Goal: Check status: Check status

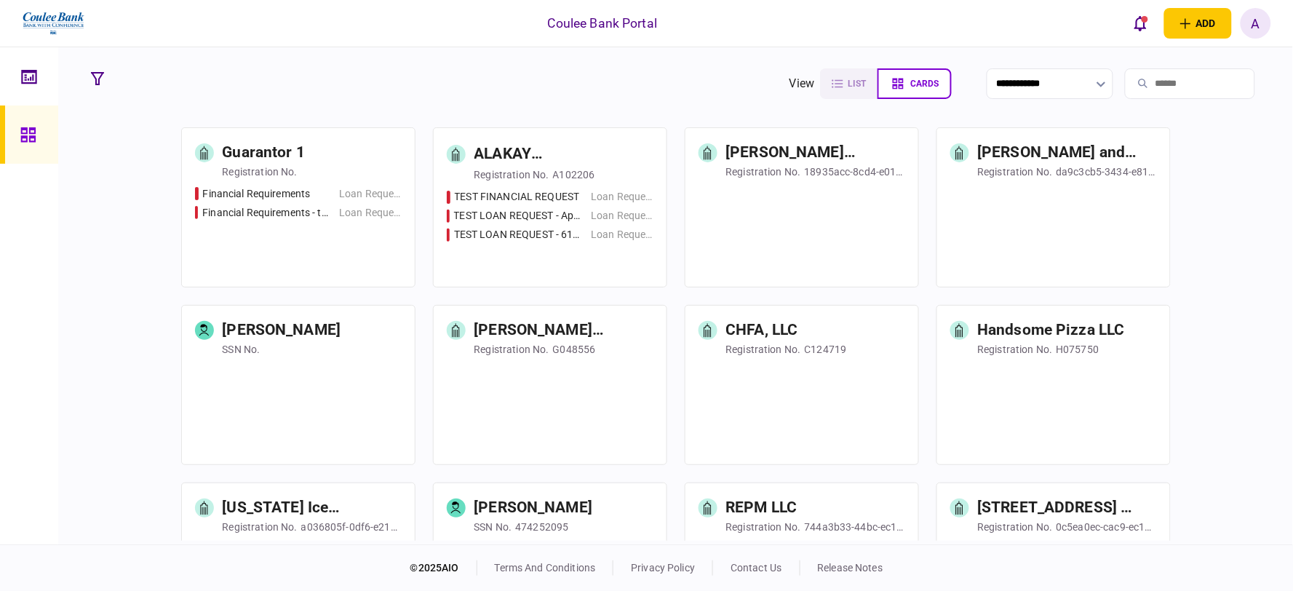
click at [1197, 82] on input "search" at bounding box center [1190, 83] width 130 height 31
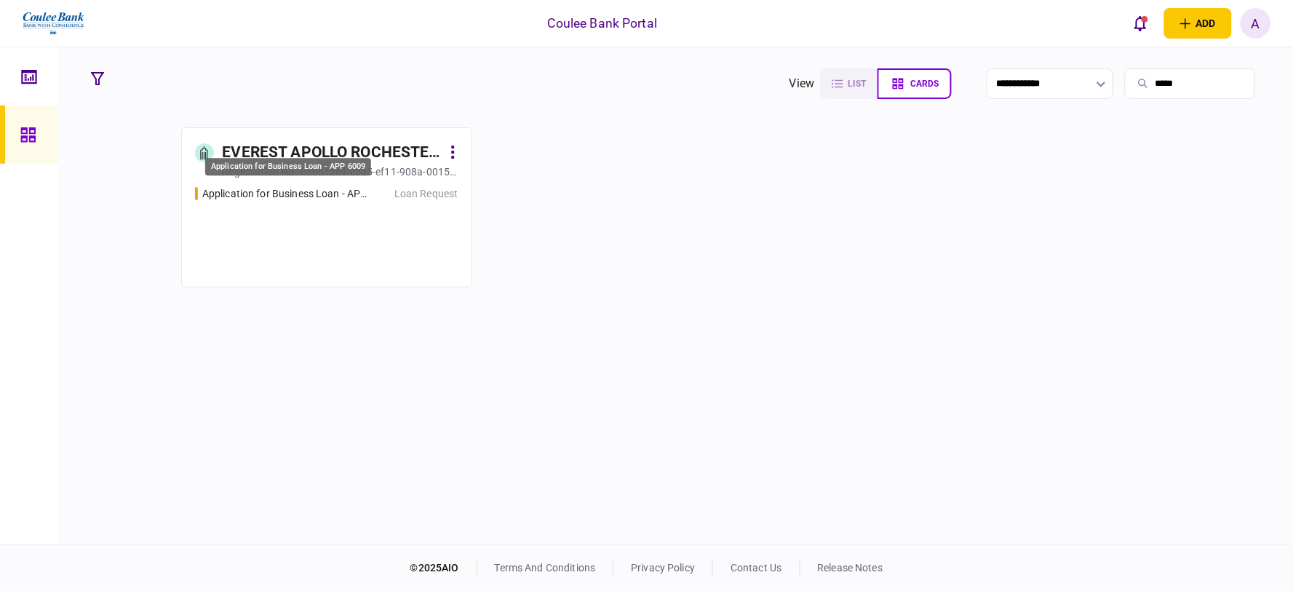
type input "*****"
click at [344, 193] on div "Application for Business Loan - APP 6009" at bounding box center [287, 193] width 170 height 15
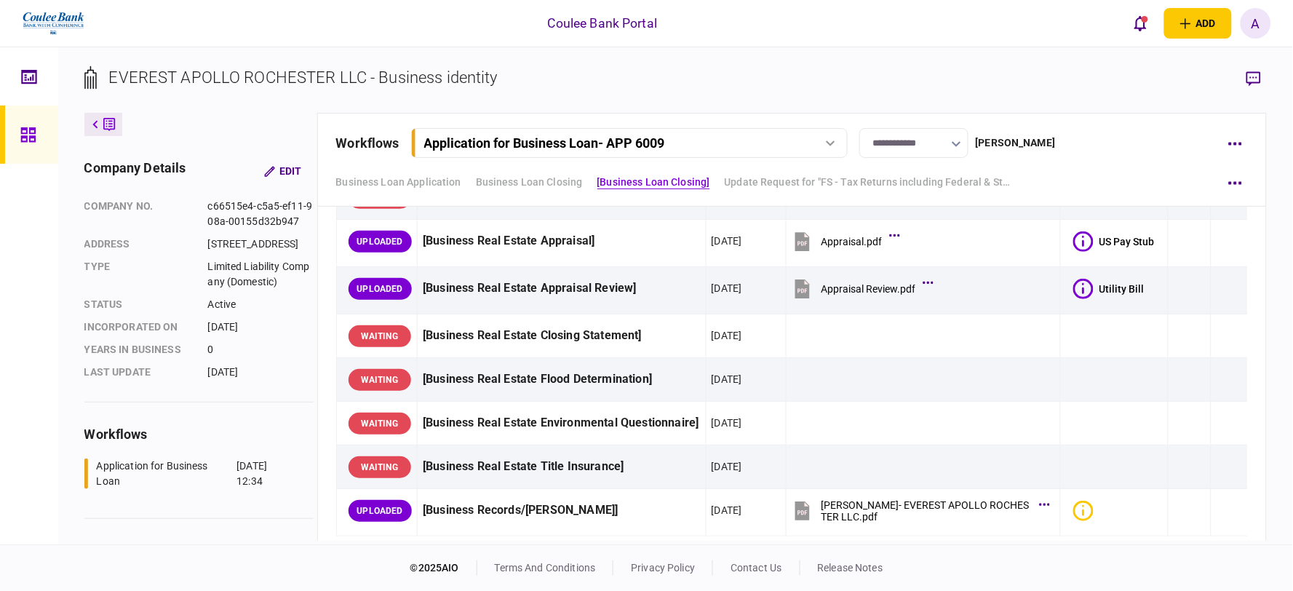
scroll to position [1537, 0]
